Goal: Find specific page/section: Find specific page/section

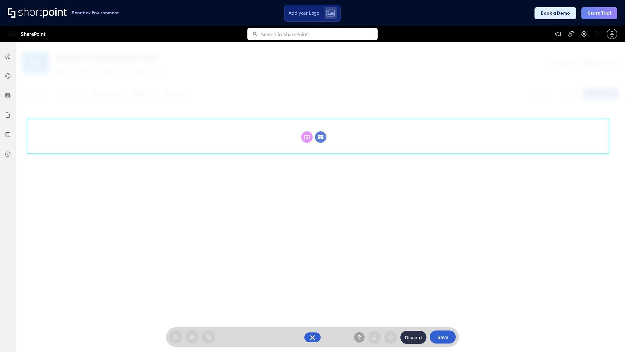
click at [321, 131] on circle at bounding box center [320, 136] width 11 height 11
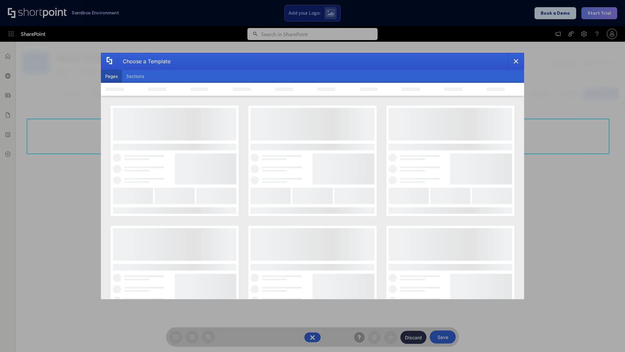
scroll to position [89, 0]
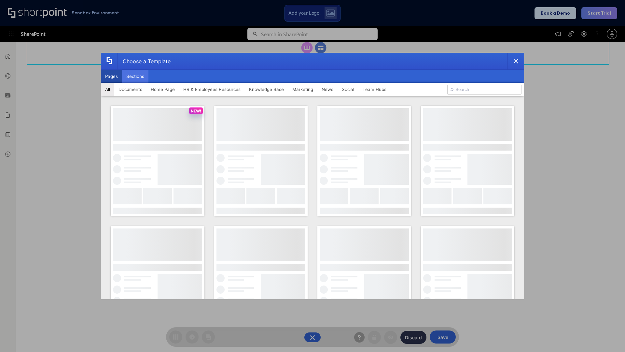
click at [135, 76] on button "Sections" at bounding box center [135, 76] width 26 height 13
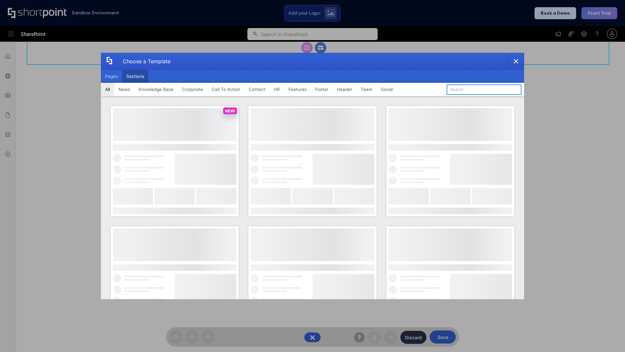
type input "Articles"
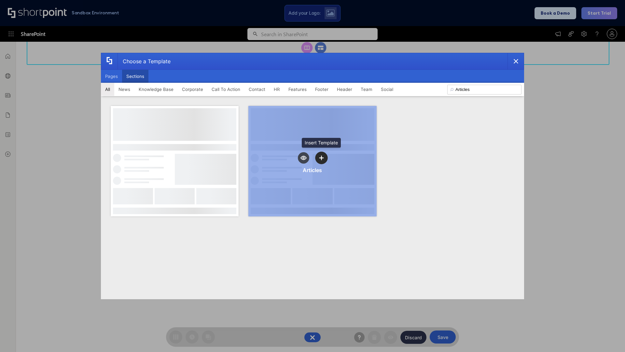
click at [321, 158] on icon "template selector" at bounding box center [321, 157] width 5 height 5
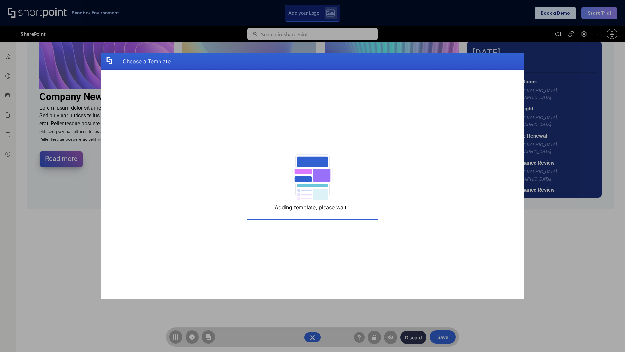
scroll to position [104, 0]
